Goal: Connect with others: Connect with other users

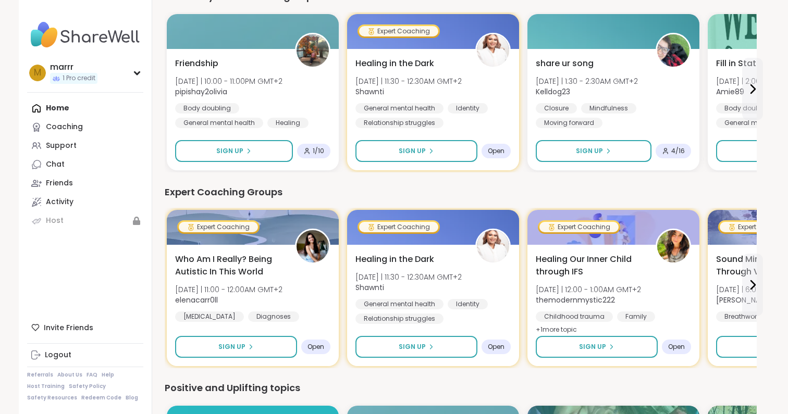
scroll to position [158, 0]
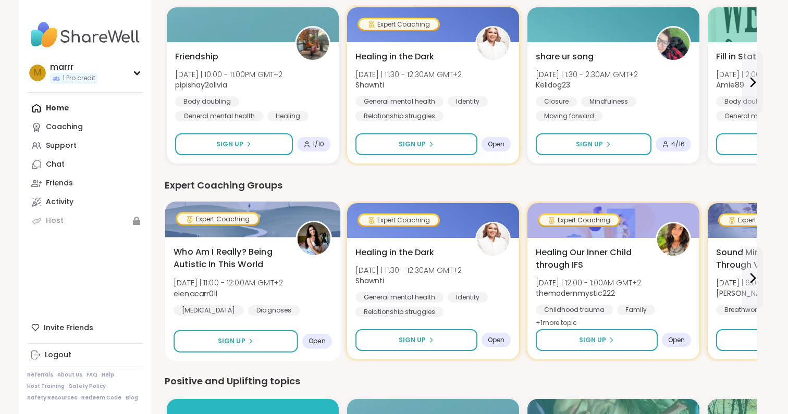
click at [226, 255] on span "Who Am I Really? Being Autistic In This World" at bounding box center [229, 259] width 110 height 26
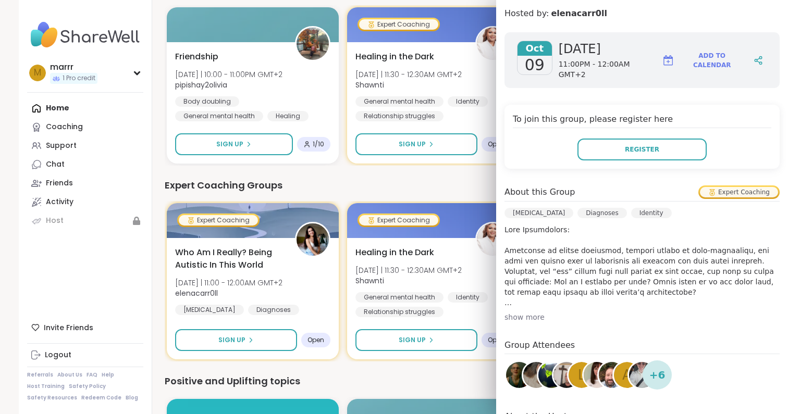
scroll to position [143, 0]
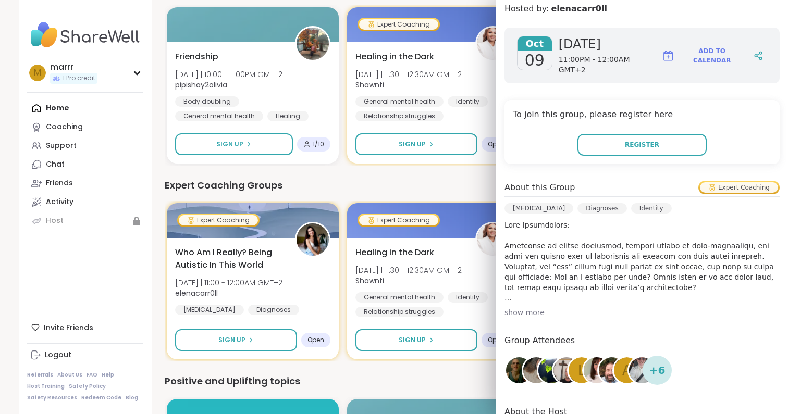
click at [605, 260] on p at bounding box center [642, 261] width 275 height 83
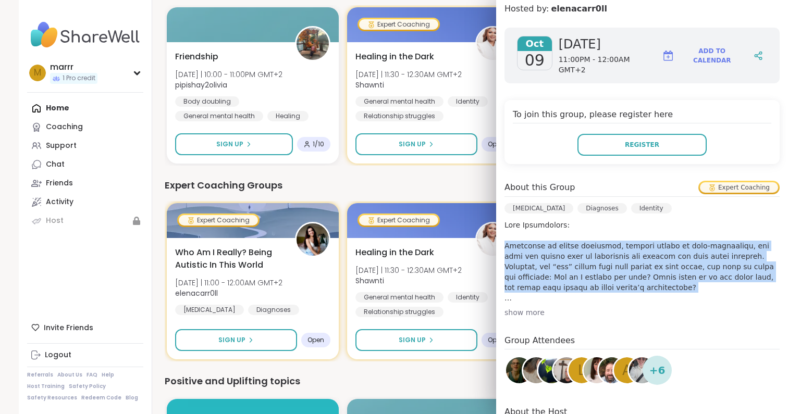
click at [629, 262] on p at bounding box center [642, 261] width 275 height 83
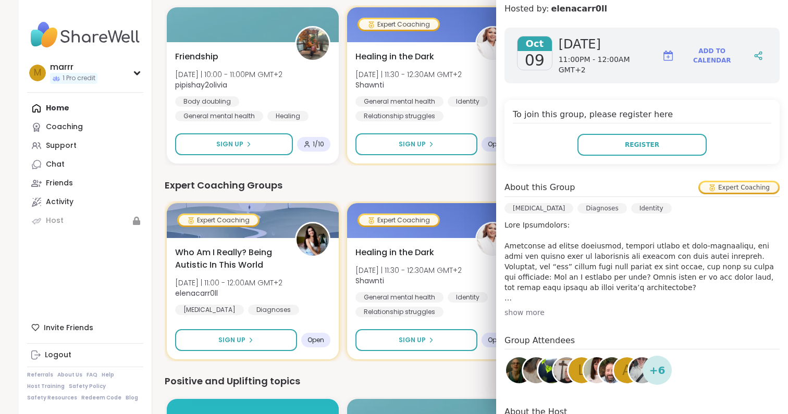
click at [629, 262] on p at bounding box center [642, 261] width 275 height 83
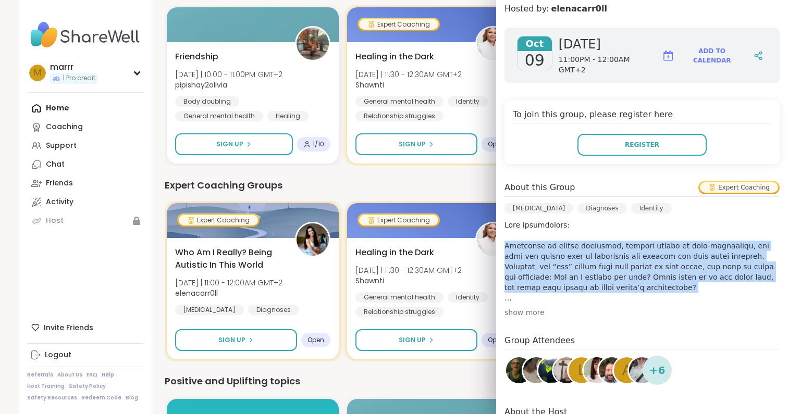
click at [644, 279] on p at bounding box center [642, 261] width 275 height 83
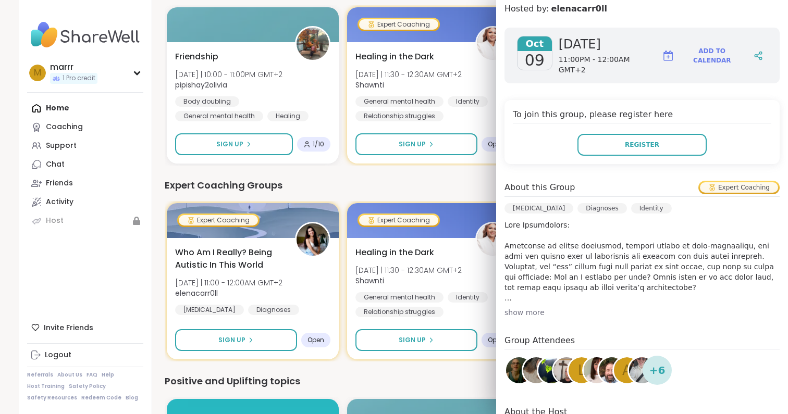
click at [644, 279] on p at bounding box center [642, 261] width 275 height 83
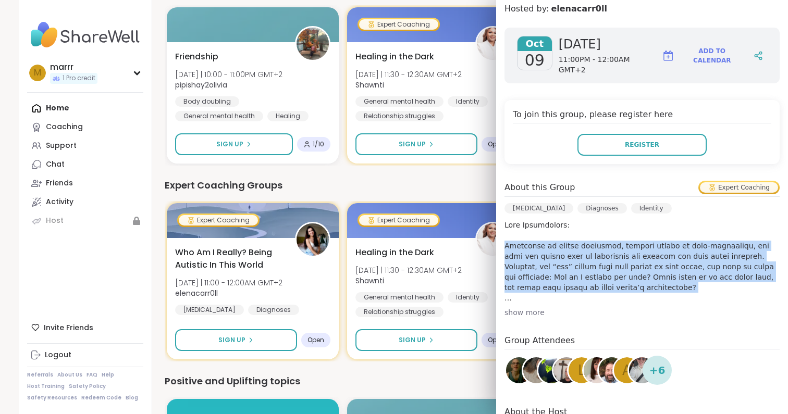
click at [644, 279] on p at bounding box center [642, 261] width 275 height 83
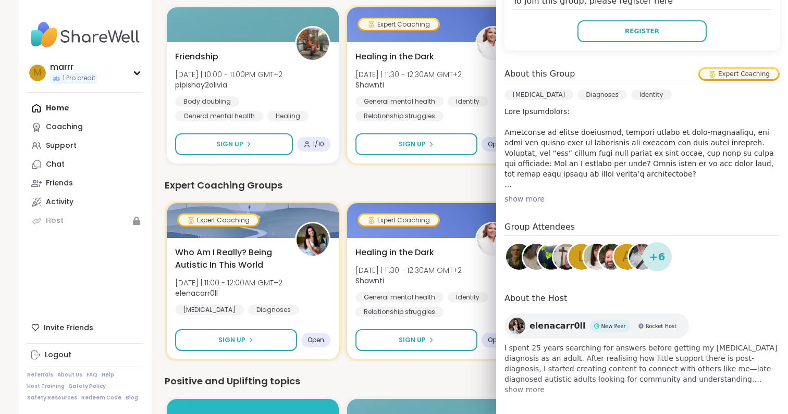
scroll to position [258, 0]
click at [654, 248] on span "+ 6" at bounding box center [657, 256] width 16 height 16
click at [653, 253] on span "+ 6" at bounding box center [657, 256] width 16 height 16
click at [614, 253] on div "a" at bounding box center [627, 256] width 26 height 26
click at [360, 183] on div "Expert Coaching Groups" at bounding box center [461, 185] width 592 height 15
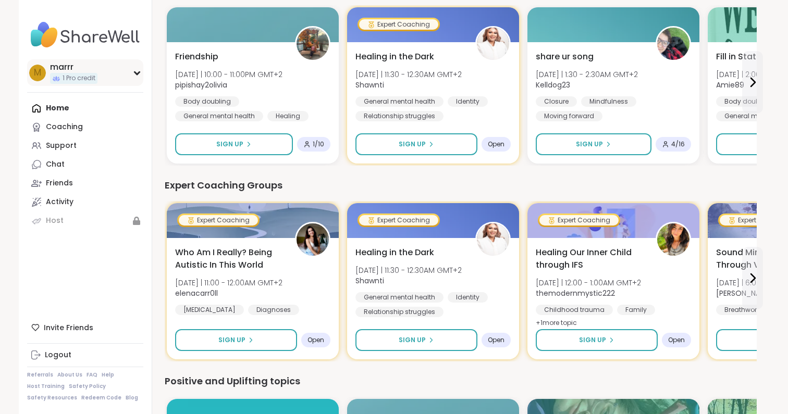
click at [62, 69] on div "marrr" at bounding box center [73, 67] width 47 height 11
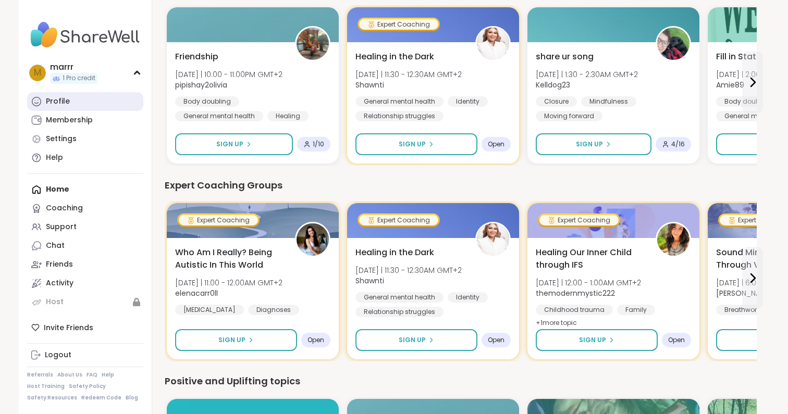
click at [66, 98] on div "Profile" at bounding box center [58, 101] width 24 height 10
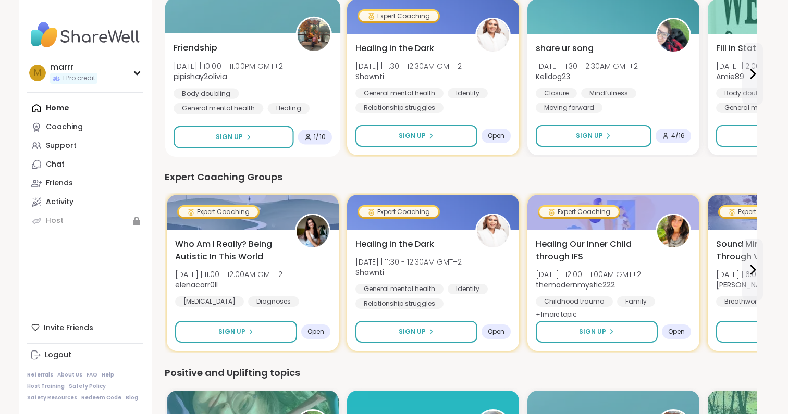
scroll to position [170, 0]
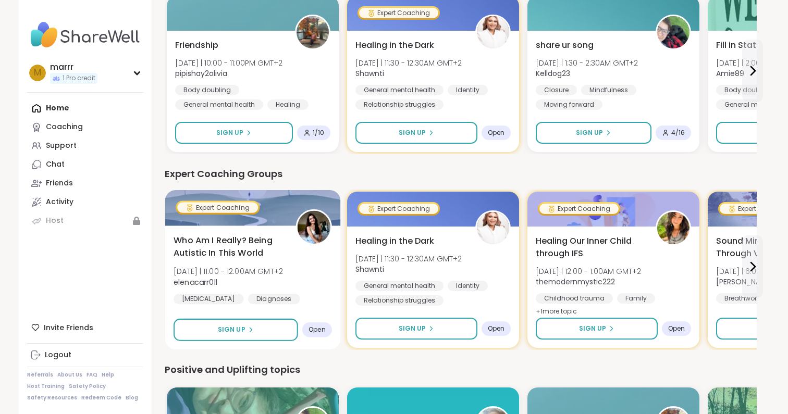
click at [235, 241] on span "Who Am I Really? Being Autistic In This World" at bounding box center [229, 248] width 110 height 26
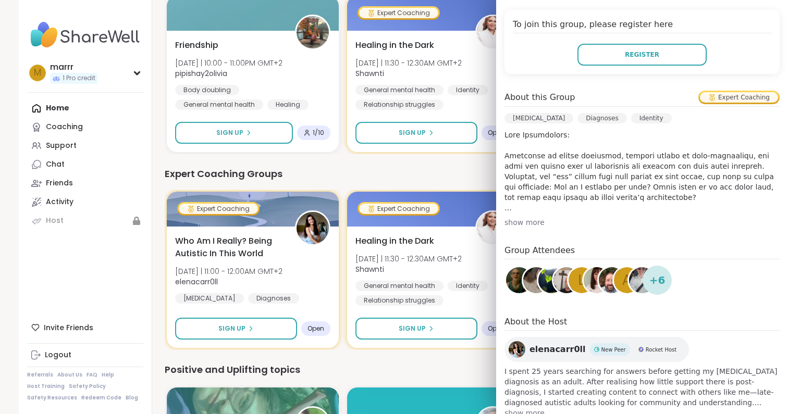
scroll to position [234, 0]
click at [589, 278] on img at bounding box center [597, 280] width 26 height 26
click at [581, 147] on p at bounding box center [642, 170] width 275 height 83
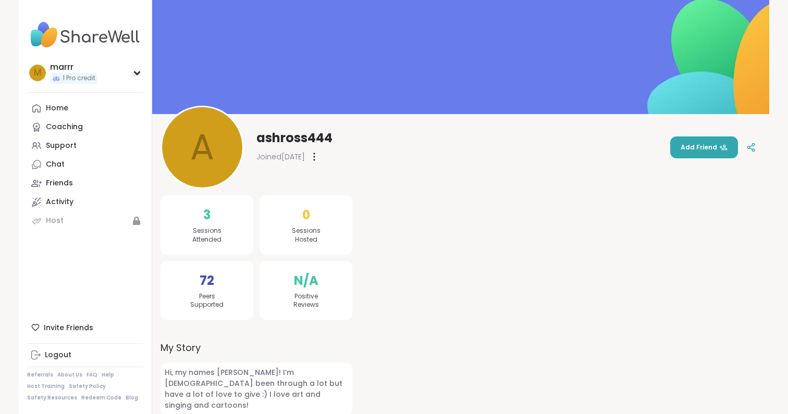
scroll to position [17, 0]
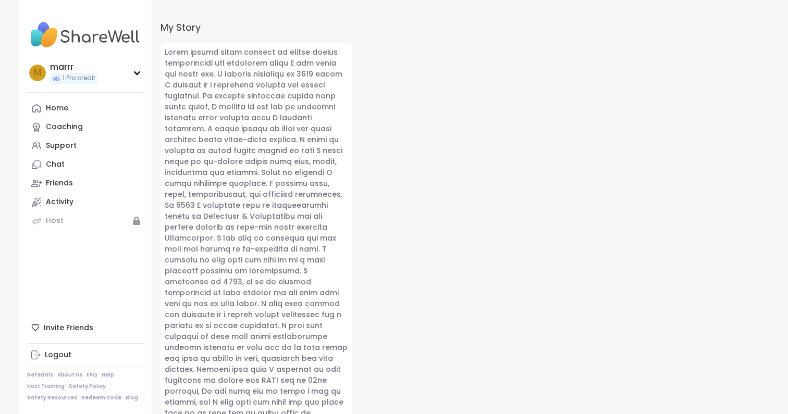
scroll to position [415, 0]
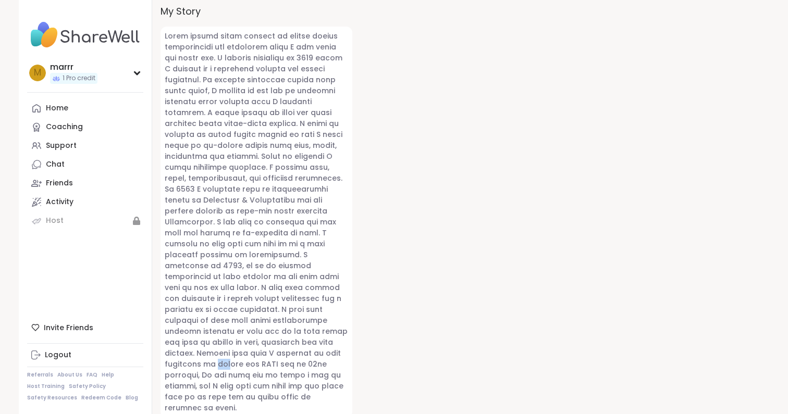
click at [308, 300] on span at bounding box center [257, 222] width 192 height 391
